Goal: Task Accomplishment & Management: Complete application form

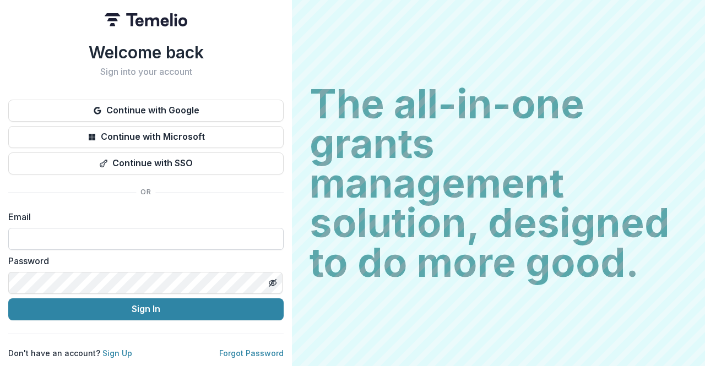
drag, startPoint x: 151, startPoint y: 107, endPoint x: 159, endPoint y: 224, distance: 117.0
click at [159, 227] on div "Welcome back Sign into your account Continue with Google Continue with Microsof…" at bounding box center [145, 200] width 275 height 316
click at [159, 228] on input at bounding box center [145, 239] width 275 height 22
type input "**********"
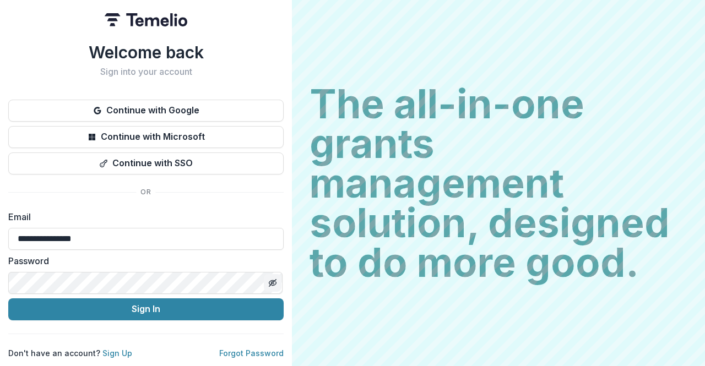
click at [273, 279] on icon "Toggle password visibility" at bounding box center [272, 283] width 9 height 9
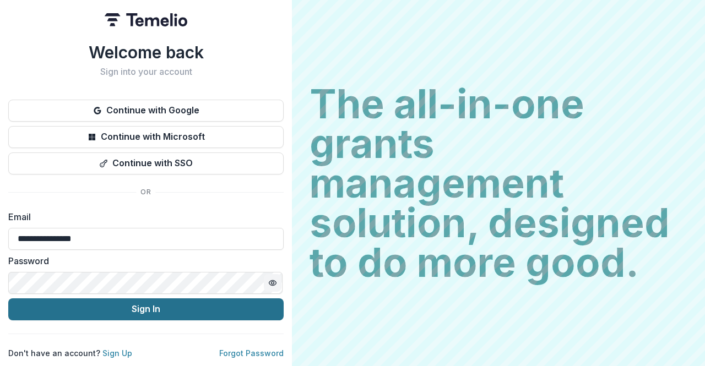
click at [179, 306] on button "Sign In" at bounding box center [145, 310] width 275 height 22
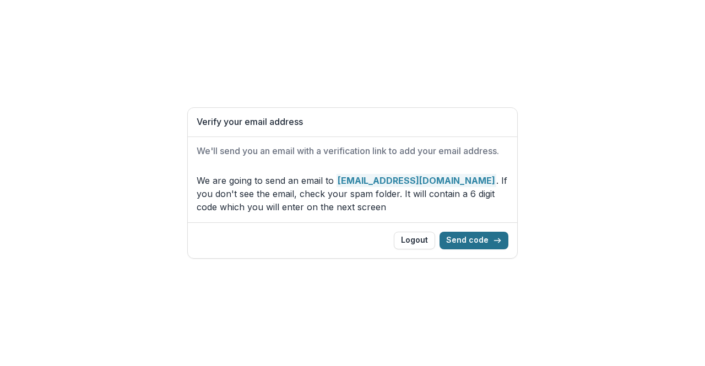
click at [477, 241] on button "Send code" at bounding box center [474, 241] width 69 height 18
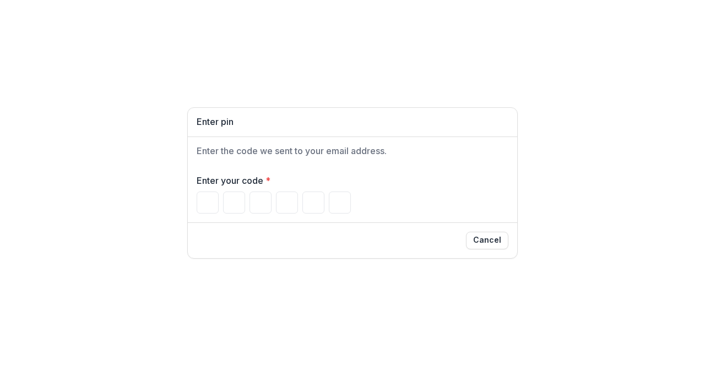
type input "*"
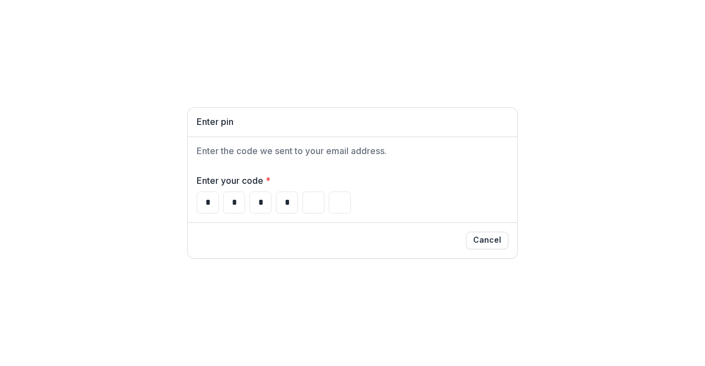
type input "*"
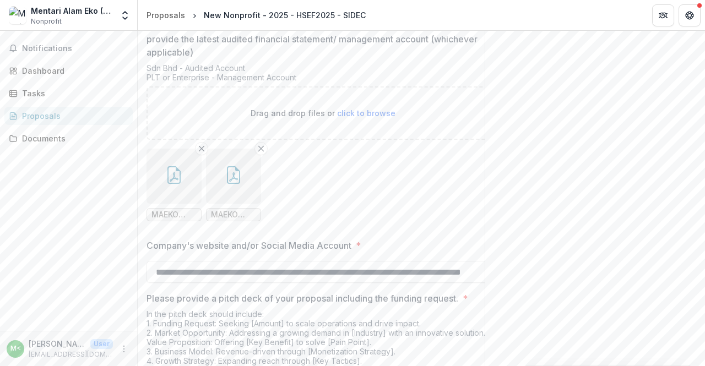
scroll to position [2386, 0]
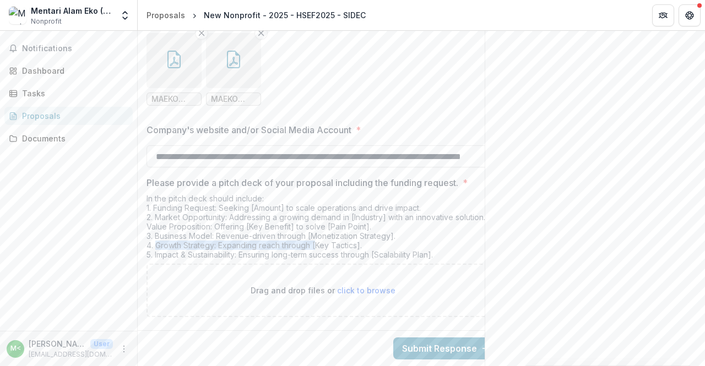
drag, startPoint x: 156, startPoint y: 237, endPoint x: 315, endPoint y: 236, distance: 158.1
click at [315, 236] on div "In the pitch deck should include: 1. Funding Request: Seeking [Amount] to scale…" at bounding box center [323, 229] width 353 height 70
click at [155, 237] on div "In the pitch deck should include: 1. Funding Request: Seeking [Amount] to scale…" at bounding box center [323, 229] width 353 height 70
drag, startPoint x: 155, startPoint y: 237, endPoint x: 372, endPoint y: 238, distance: 217.0
click at [372, 238] on div "In the pitch deck should include: 1. Funding Request: Seeking [Amount] to scale…" at bounding box center [323, 229] width 353 height 70
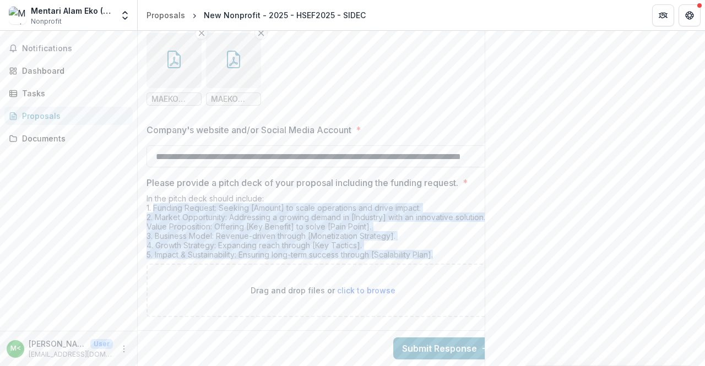
drag, startPoint x: 153, startPoint y: 200, endPoint x: 453, endPoint y: 247, distance: 303.3
click at [453, 247] on div "In the pitch deck should include: 1. Funding Request: Seeking [Amount] to scale…" at bounding box center [323, 229] width 353 height 70
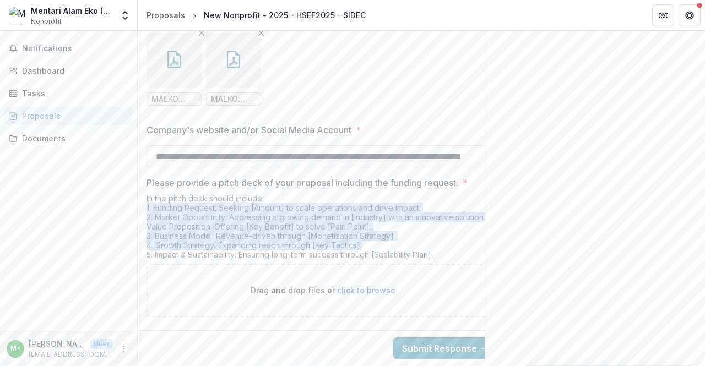
drag, startPoint x: 151, startPoint y: 202, endPoint x: 345, endPoint y: 227, distance: 195.5
copy div "1. Funding Request: Seeking [Amount] to scale operations and drive impact. 2. M…"
